Goal: Task Accomplishment & Management: Manage account settings

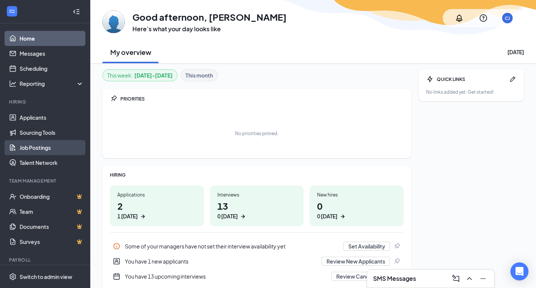
click at [44, 146] on link "Job Postings" at bounding box center [52, 147] width 64 height 15
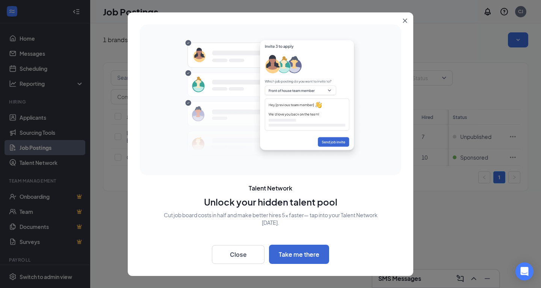
click at [406, 21] on g "Close" at bounding box center [405, 20] width 4 height 4
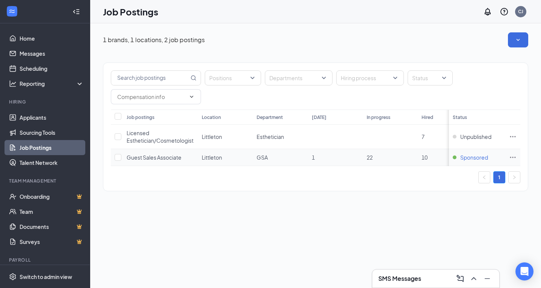
click at [475, 156] on span "Sponsored" at bounding box center [475, 157] width 28 height 8
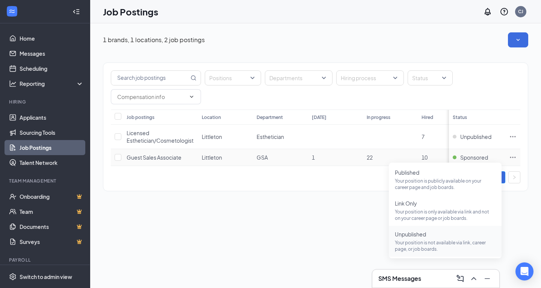
click at [444, 242] on p "Your position is not available via link, career page, or job boards." at bounding box center [445, 245] width 101 height 13
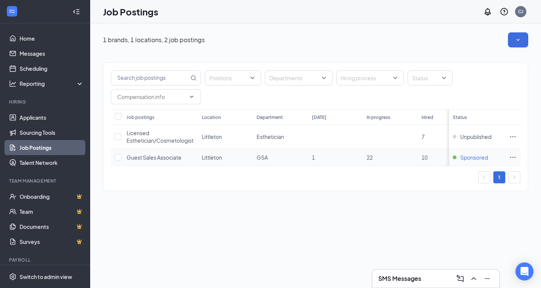
click at [471, 157] on span "Sponsored" at bounding box center [475, 157] width 28 height 8
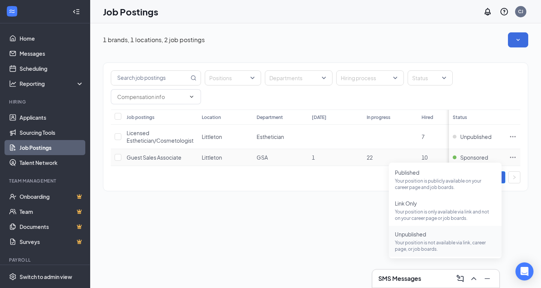
click at [427, 241] on p "Your position is not available via link, career page, or job boards." at bounding box center [445, 245] width 101 height 13
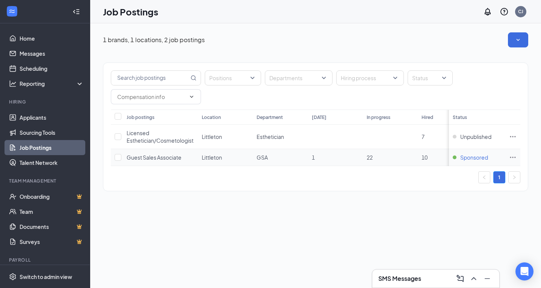
click at [474, 157] on span "Sponsored" at bounding box center [475, 157] width 28 height 8
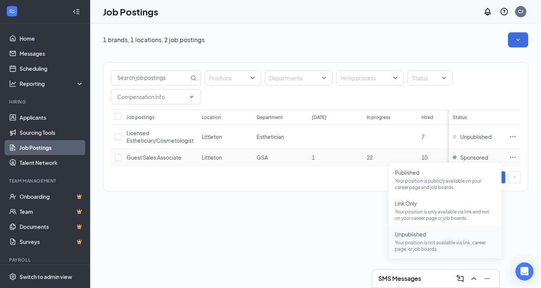
click at [421, 235] on span "Unpublished" at bounding box center [445, 234] width 101 height 8
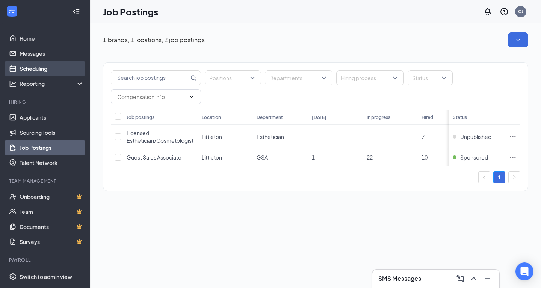
click at [50, 67] on link "Scheduling" at bounding box center [52, 68] width 64 height 15
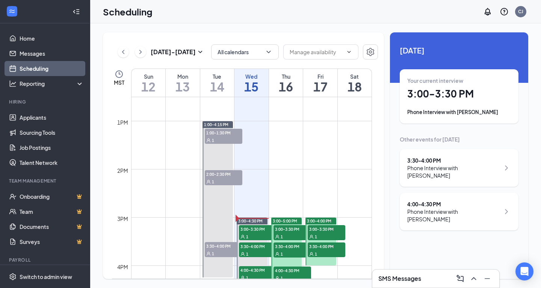
scroll to position [633, 0]
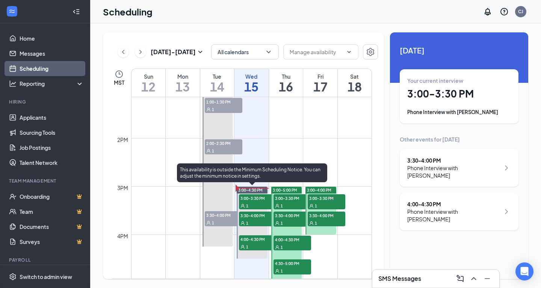
drag, startPoint x: 250, startPoint y: 205, endPoint x: 272, endPoint y: 201, distance: 21.8
click at [250, 205] on div "1" at bounding box center [258, 206] width 38 height 8
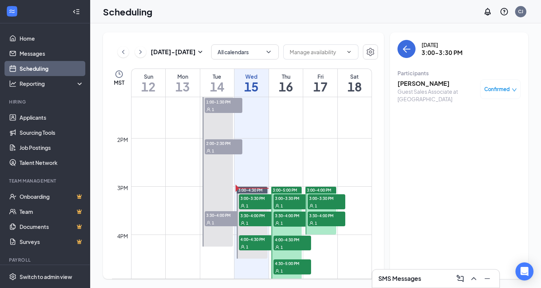
click at [436, 83] on h3 "Diana Romero" at bounding box center [437, 83] width 79 height 8
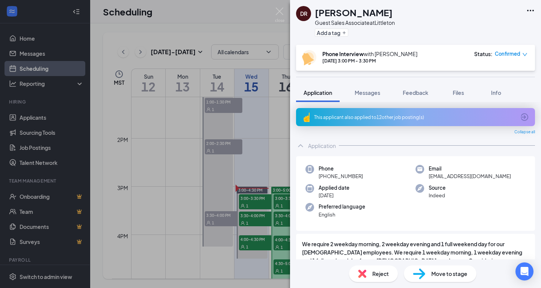
click at [520, 53] on span "Confirmed" at bounding box center [508, 54] width 26 height 8
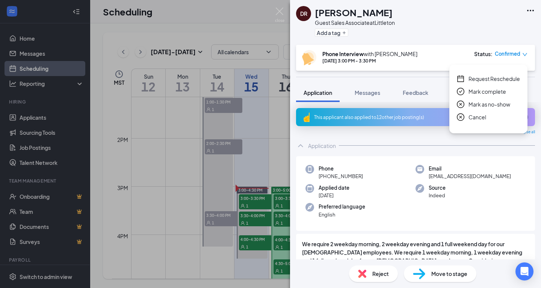
click at [379, 273] on span "Reject" at bounding box center [381, 273] width 17 height 8
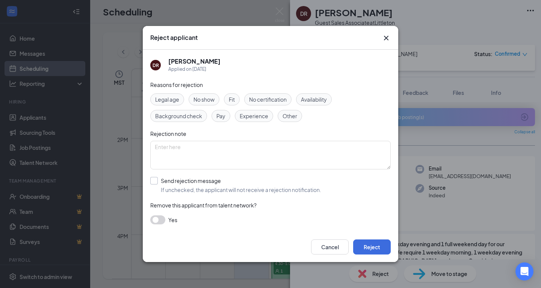
click at [158, 179] on input "Send rejection message If unchecked, the applicant will not receive a rejection…" at bounding box center [235, 185] width 171 height 17
checkbox input "true"
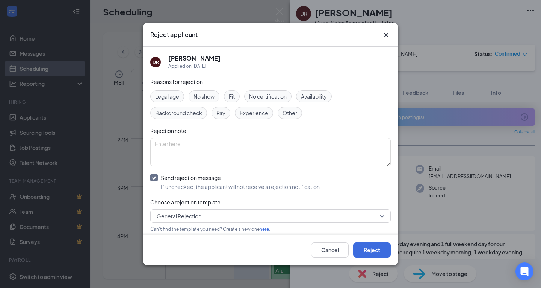
click at [184, 213] on span "General Rejection" at bounding box center [179, 215] width 45 height 11
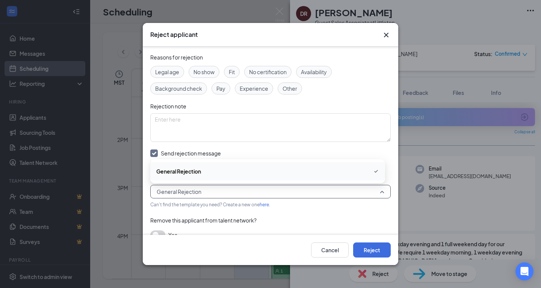
scroll to position [36, 0]
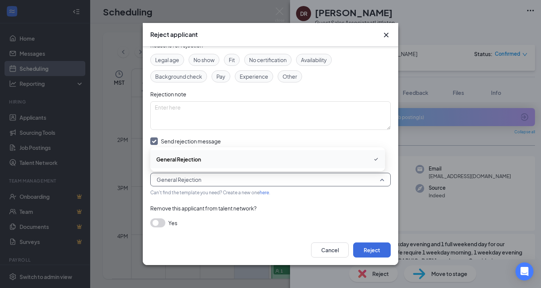
click at [214, 159] on span "General Rejection" at bounding box center [267, 159] width 223 height 9
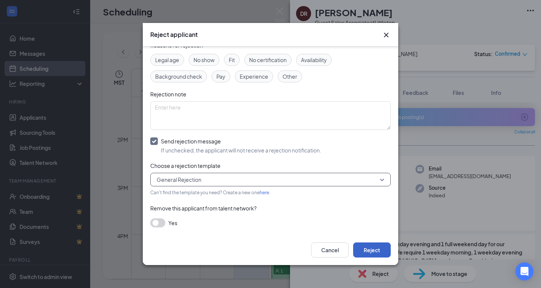
click at [375, 246] on button "Reject" at bounding box center [372, 249] width 38 height 15
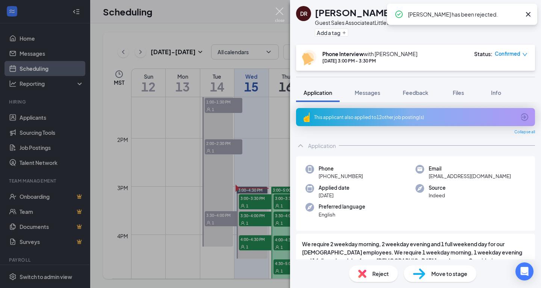
click at [279, 9] on img at bounding box center [279, 15] width 9 height 15
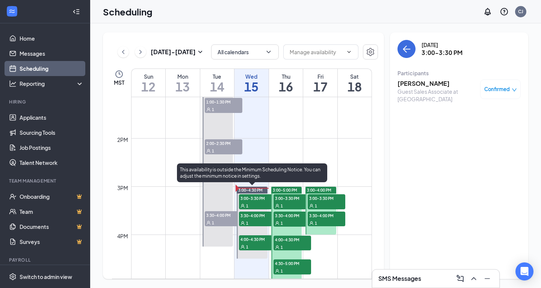
click at [256, 219] on div "1" at bounding box center [258, 223] width 38 height 8
click at [256, 202] on div "1" at bounding box center [258, 206] width 38 height 8
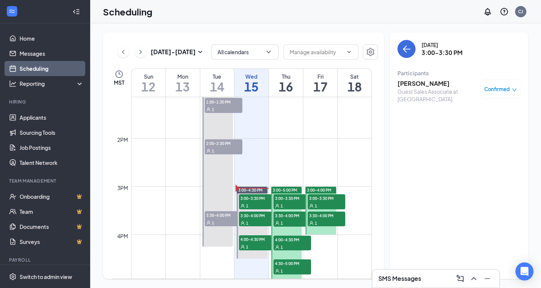
click at [429, 80] on h3 "Diana Romero" at bounding box center [437, 83] width 79 height 8
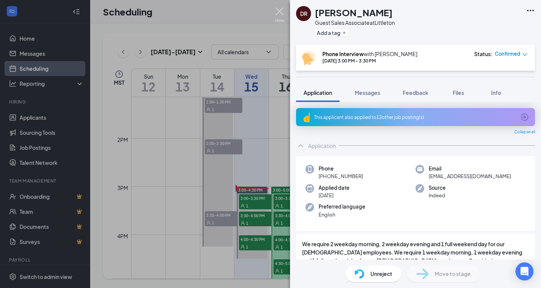
click at [282, 10] on img at bounding box center [279, 15] width 9 height 15
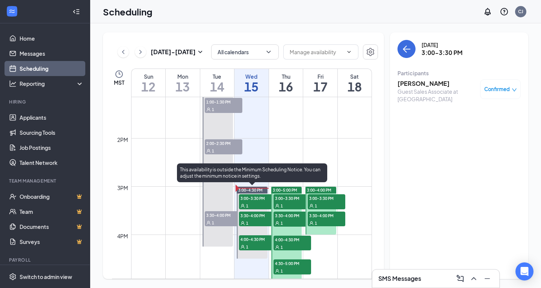
click at [258, 217] on span "3:30-4:00 PM" at bounding box center [258, 215] width 38 height 8
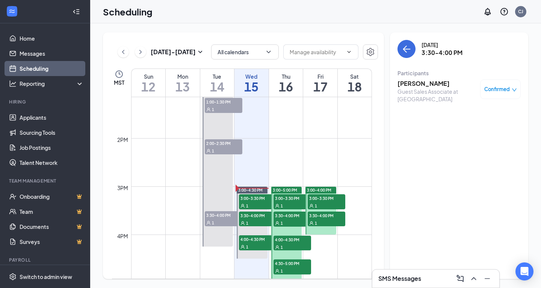
click at [423, 84] on h3 "Ariana Saldana" at bounding box center [437, 83] width 79 height 8
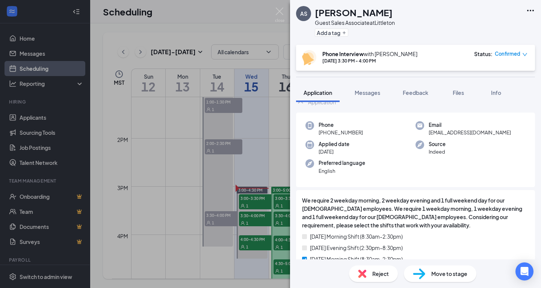
scroll to position [113, 0]
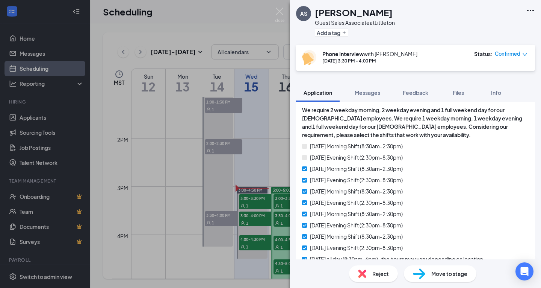
click at [252, 226] on div "AS Ariana Saldana Guest Sales Associate at Littleton Add a tag Phone Interview …" at bounding box center [270, 144] width 541 height 288
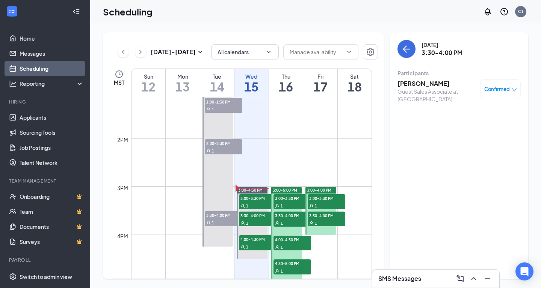
click at [251, 221] on div "1" at bounding box center [258, 223] width 38 height 8
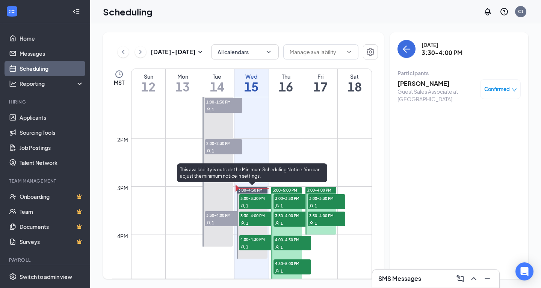
click at [255, 217] on span "3:30-4:00 PM" at bounding box center [258, 215] width 38 height 8
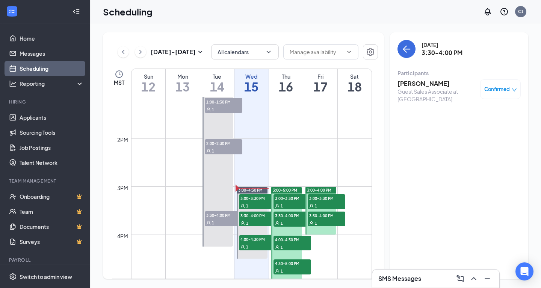
click at [433, 84] on h3 "Ariana Saldana" at bounding box center [437, 83] width 79 height 8
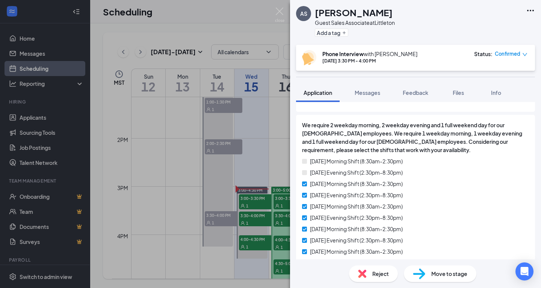
scroll to position [113, 0]
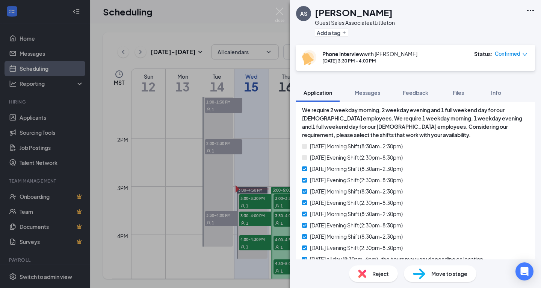
click at [380, 277] on span "Reject" at bounding box center [381, 273] width 17 height 8
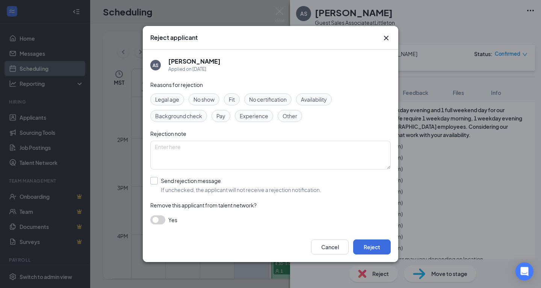
click at [158, 179] on input "Send rejection message If unchecked, the applicant will not receive a rejection…" at bounding box center [235, 185] width 171 height 17
checkbox input "true"
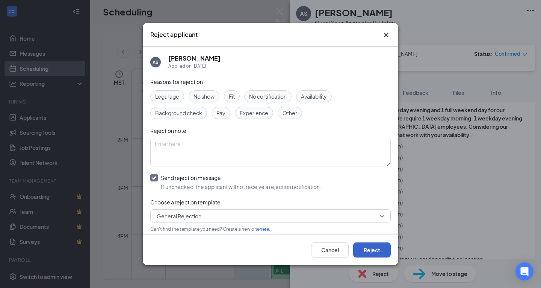
click at [377, 246] on button "Reject" at bounding box center [372, 249] width 38 height 15
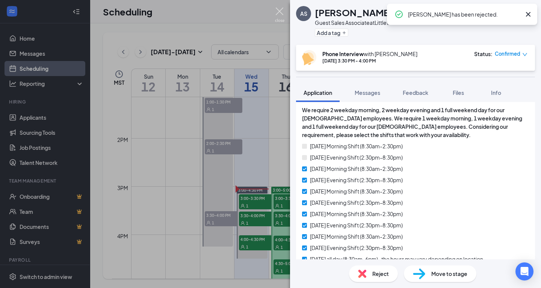
click at [280, 12] on img at bounding box center [279, 15] width 9 height 15
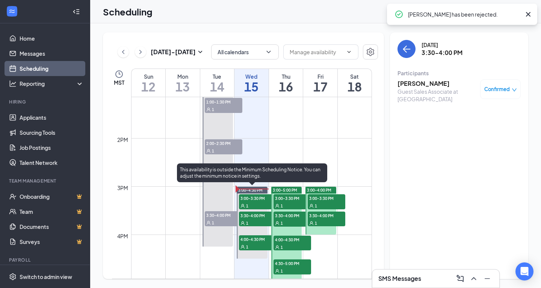
click at [255, 237] on span "4:00-4:30 PM" at bounding box center [258, 239] width 38 height 8
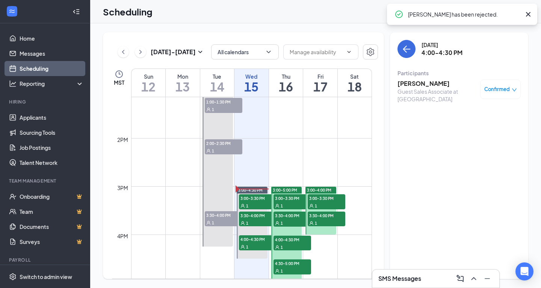
click at [439, 85] on h3 "Auggie Buchanan" at bounding box center [437, 83] width 79 height 8
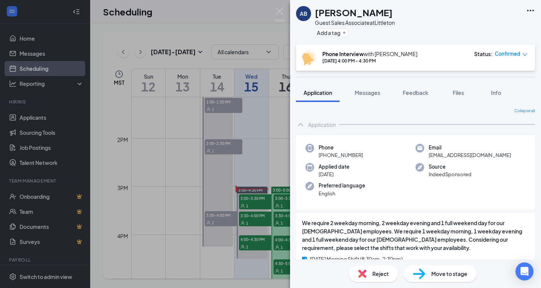
click at [370, 268] on div "Reject" at bounding box center [373, 273] width 49 height 17
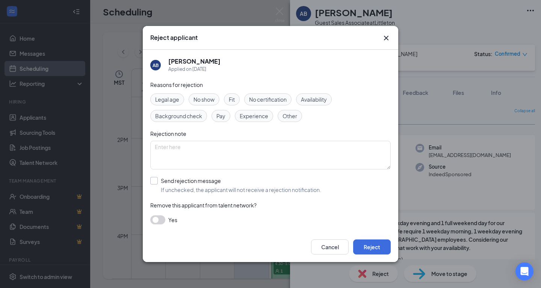
click at [182, 180] on input "Send rejection message If unchecked, the applicant will not receive a rejection…" at bounding box center [235, 185] width 171 height 17
checkbox input "true"
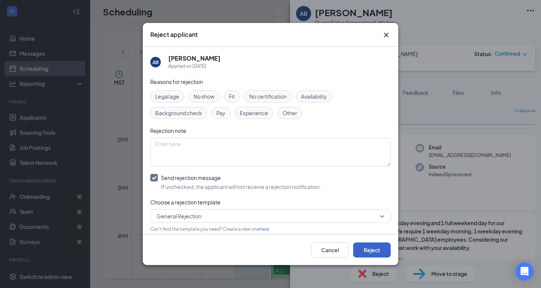
click at [380, 247] on button "Reject" at bounding box center [372, 249] width 38 height 15
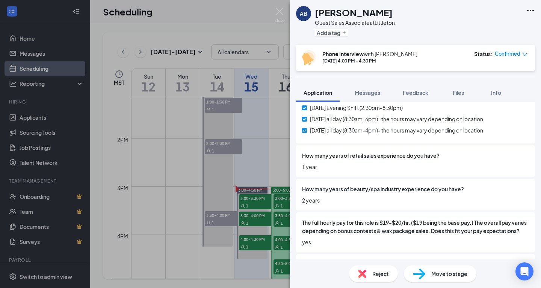
scroll to position [263, 0]
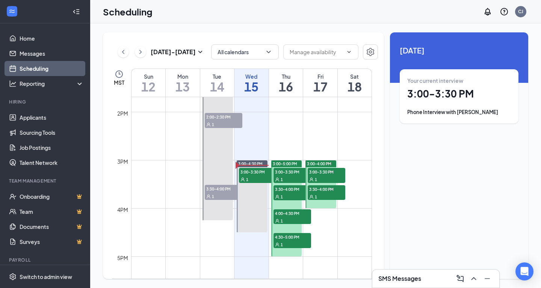
scroll to position [708, 0]
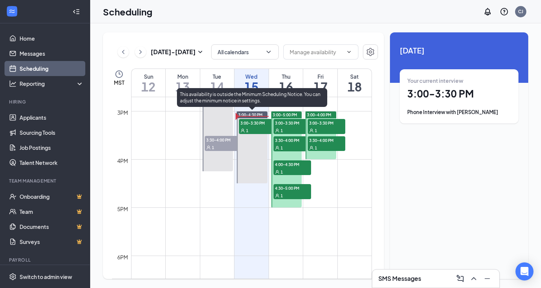
click at [254, 124] on span "3:00-3:30 PM" at bounding box center [258, 123] width 38 height 8
